Goal: Transaction & Acquisition: Purchase product/service

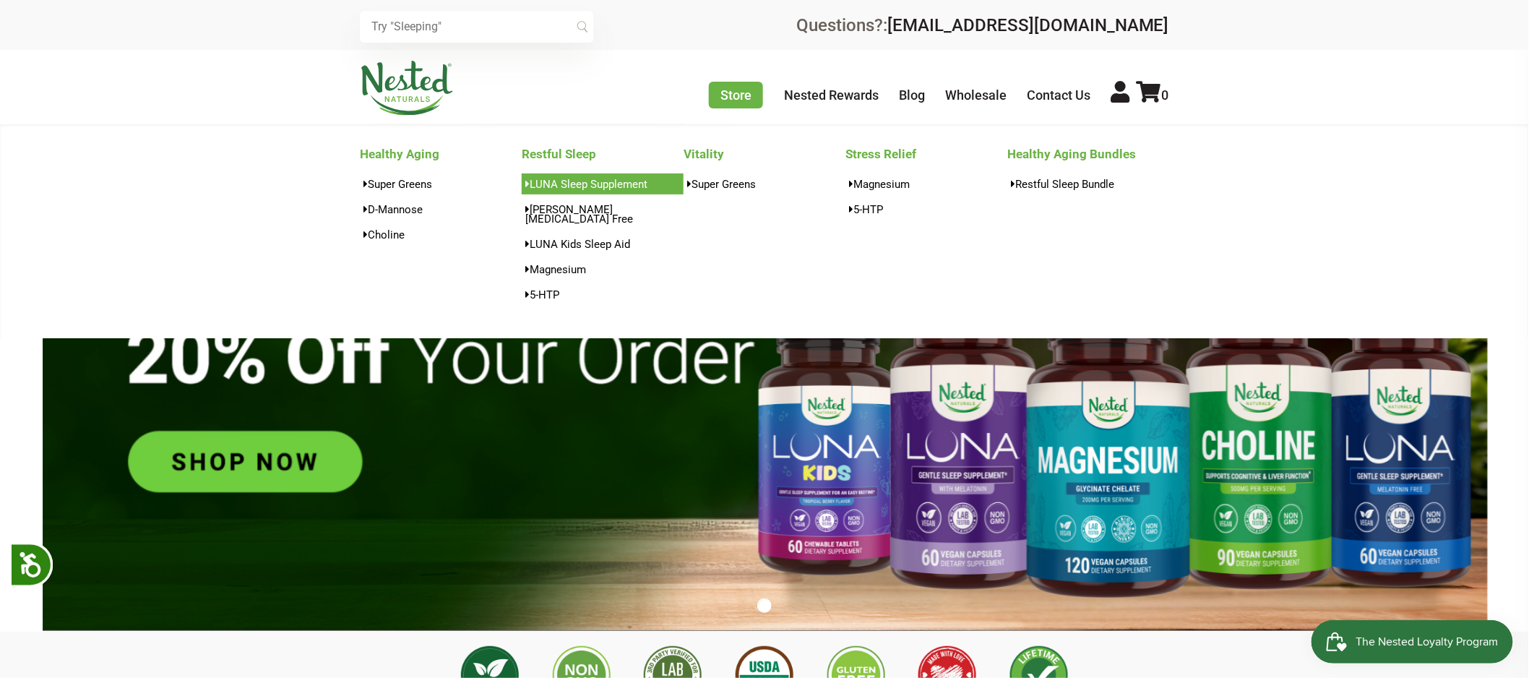
click at [595, 186] on link "LUNA Sleep Supplement" at bounding box center [603, 183] width 162 height 21
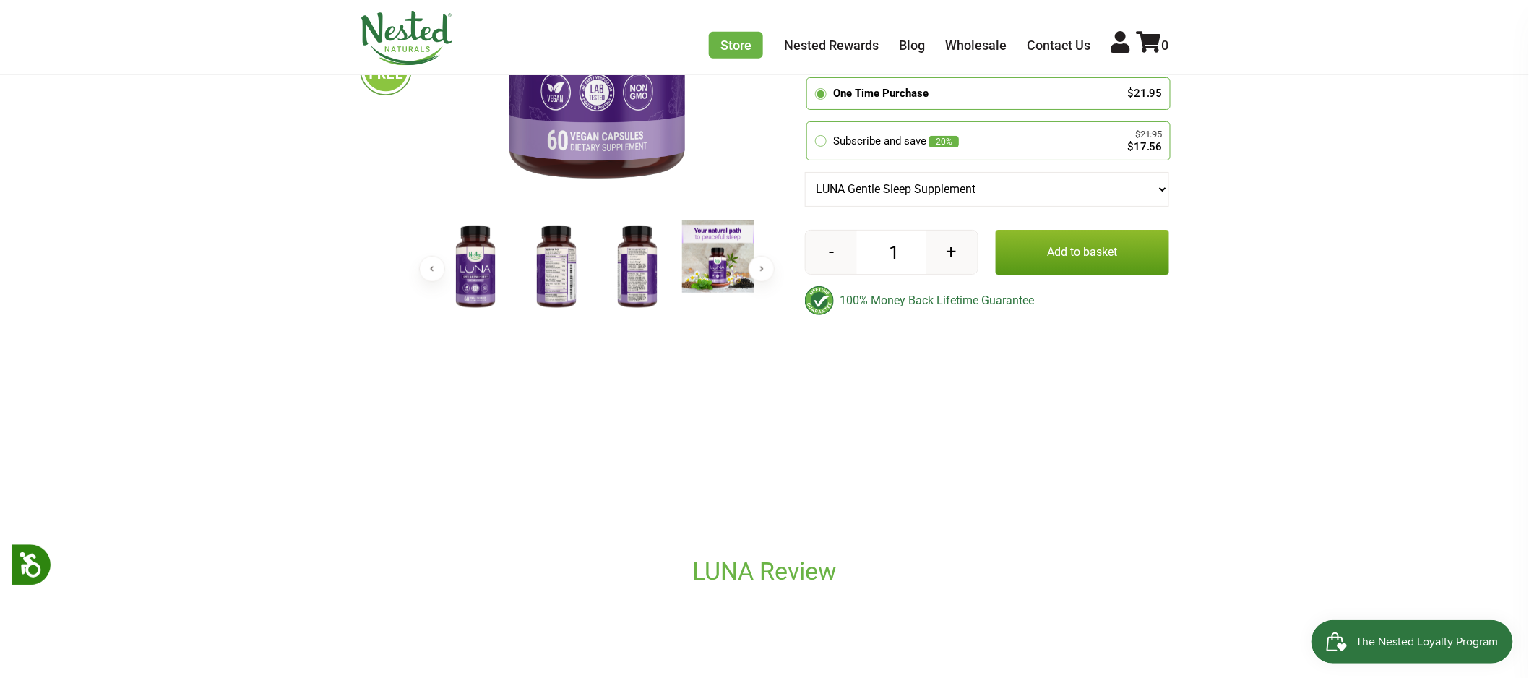
scroll to position [350, 0]
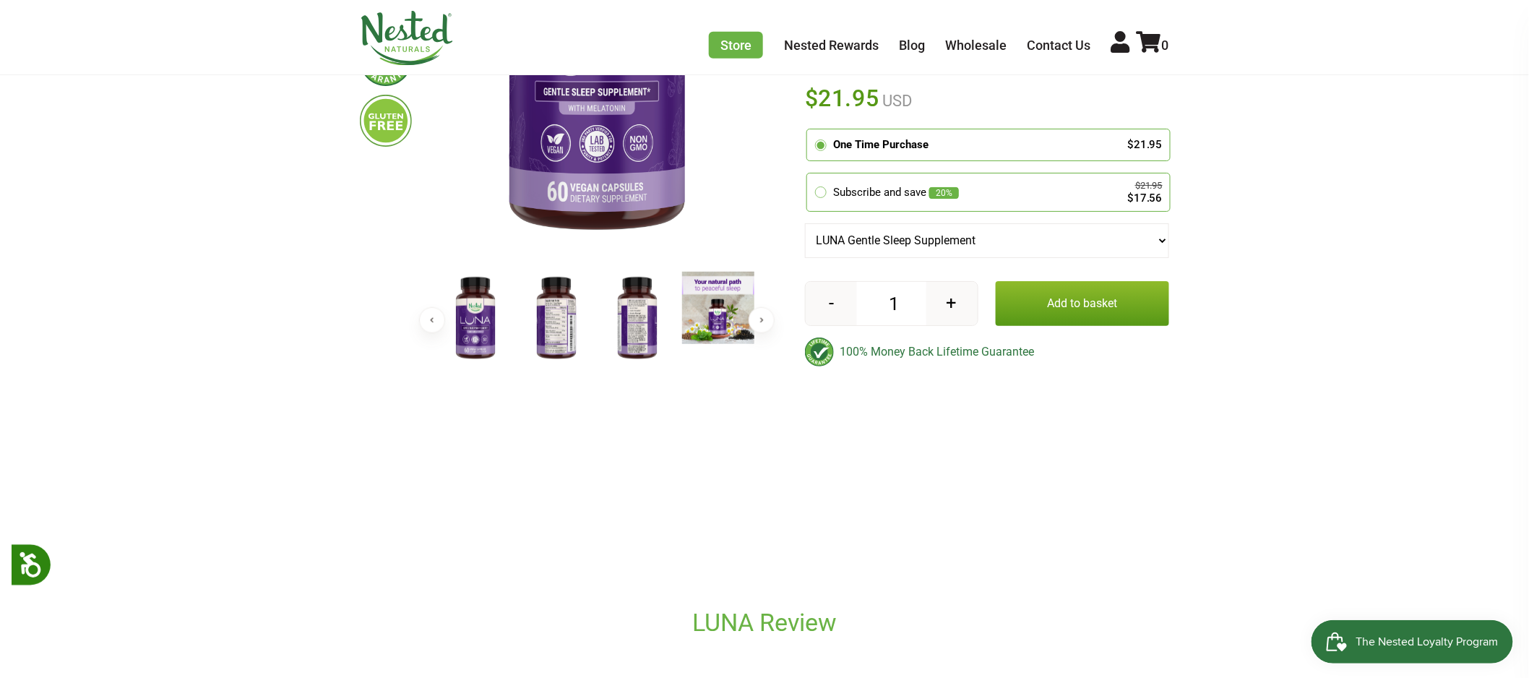
click at [569, 299] on img at bounding box center [556, 319] width 72 height 94
